Goal: Task Accomplishment & Management: Manage account settings

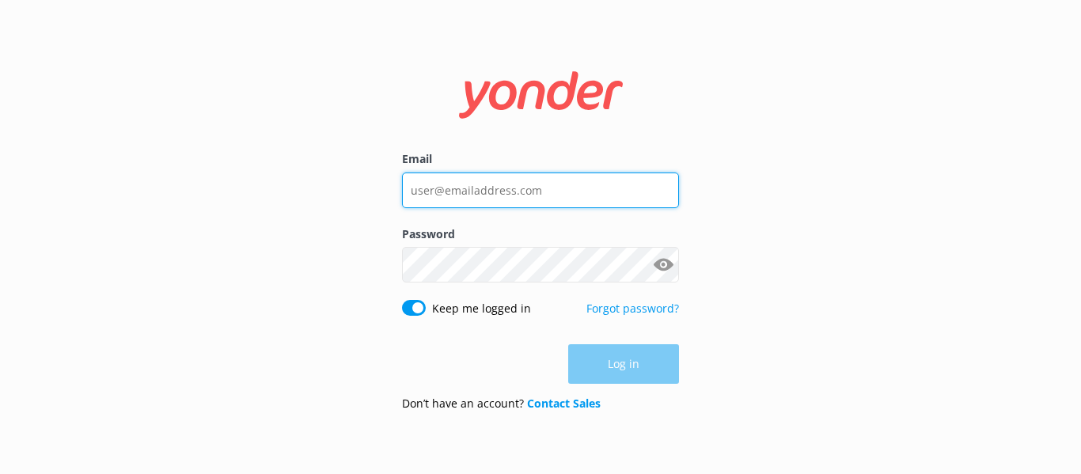
type input "[EMAIL_ADDRESS][DOMAIN_NAME]"
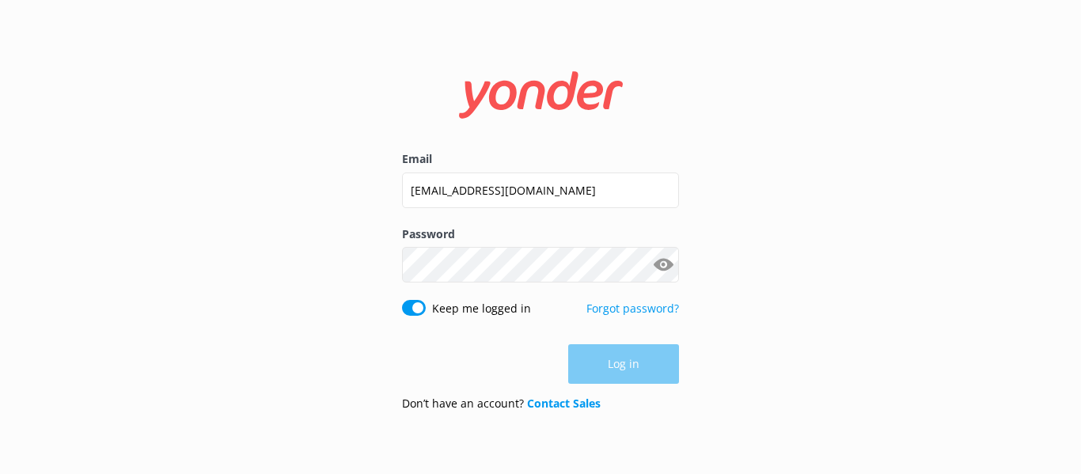
click at [643, 358] on div "Log in" at bounding box center [540, 364] width 277 height 40
click at [643, 358] on button "Log in" at bounding box center [623, 365] width 111 height 40
